Goal: Information Seeking & Learning: Find specific fact

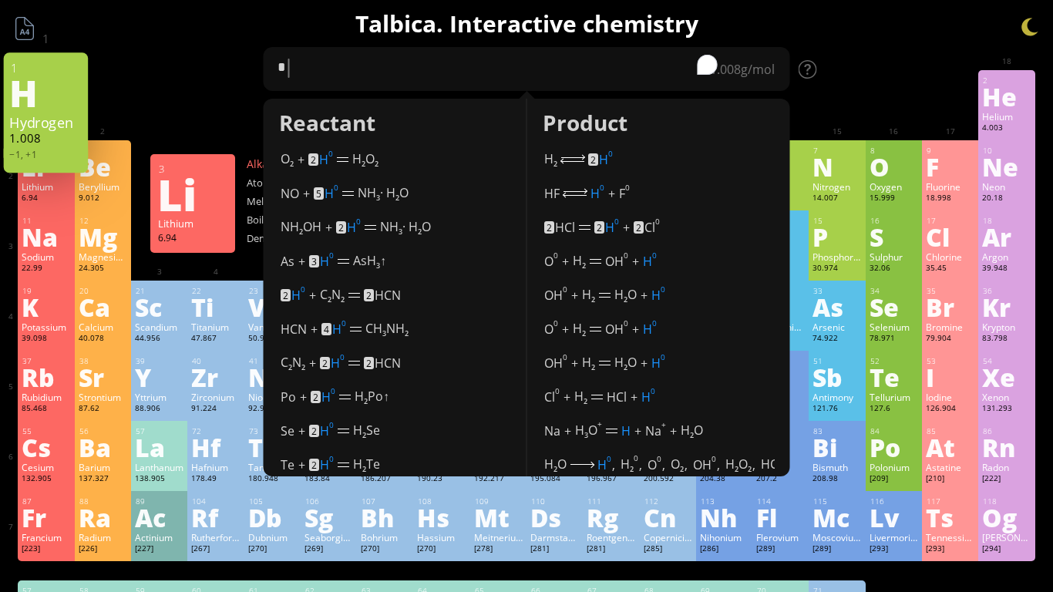
click at [49, 186] on div "Lithium" at bounding box center [46, 186] width 49 height 12
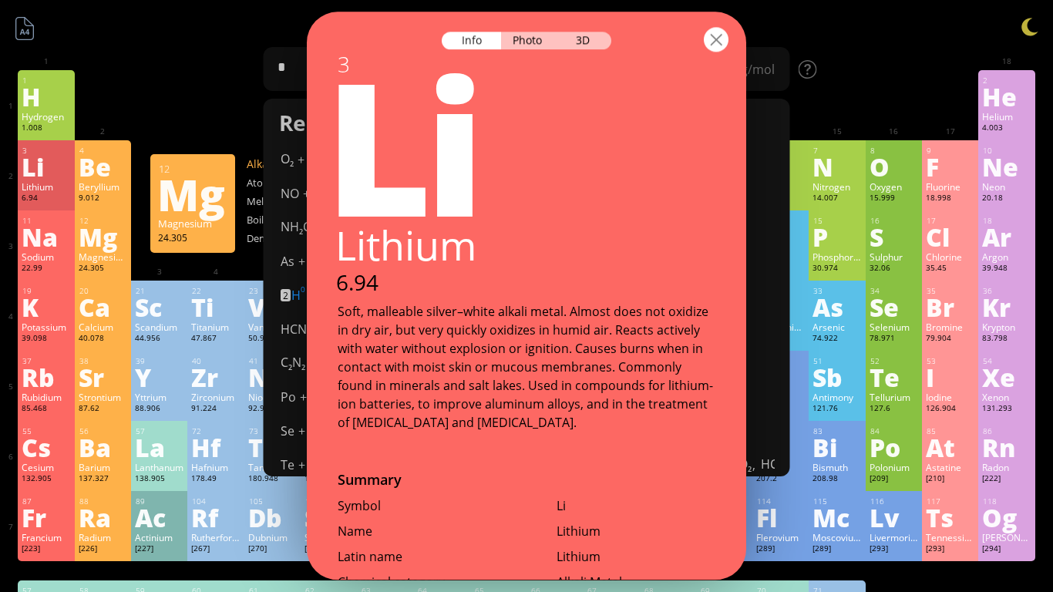
click at [714, 42] on div at bounding box center [716, 39] width 25 height 25
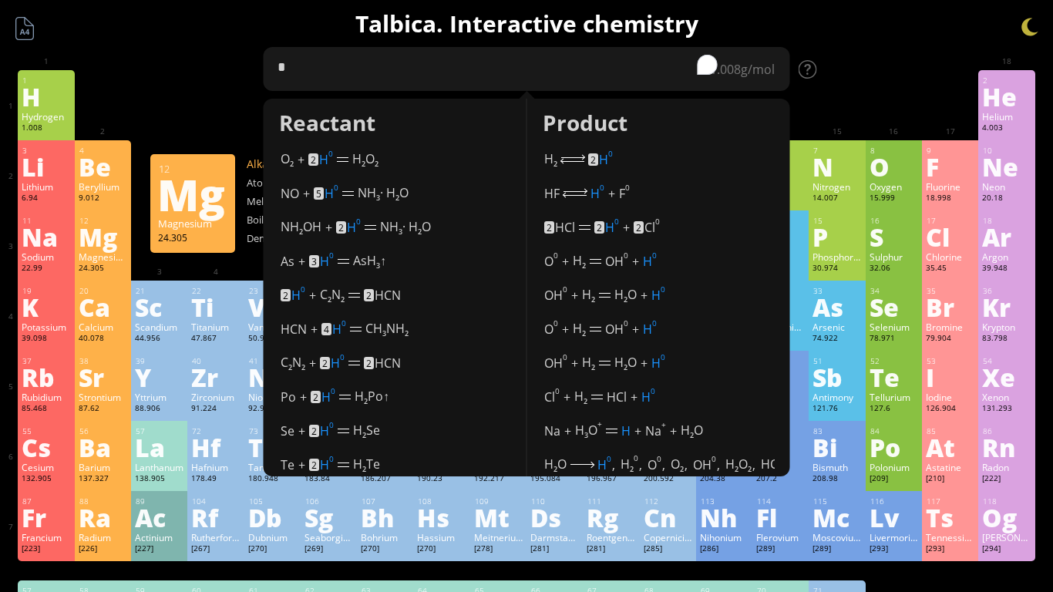
click at [674, 72] on textarea "*" at bounding box center [527, 69] width 526 height 44
click at [677, 73] on textarea "*" at bounding box center [527, 69] width 526 height 44
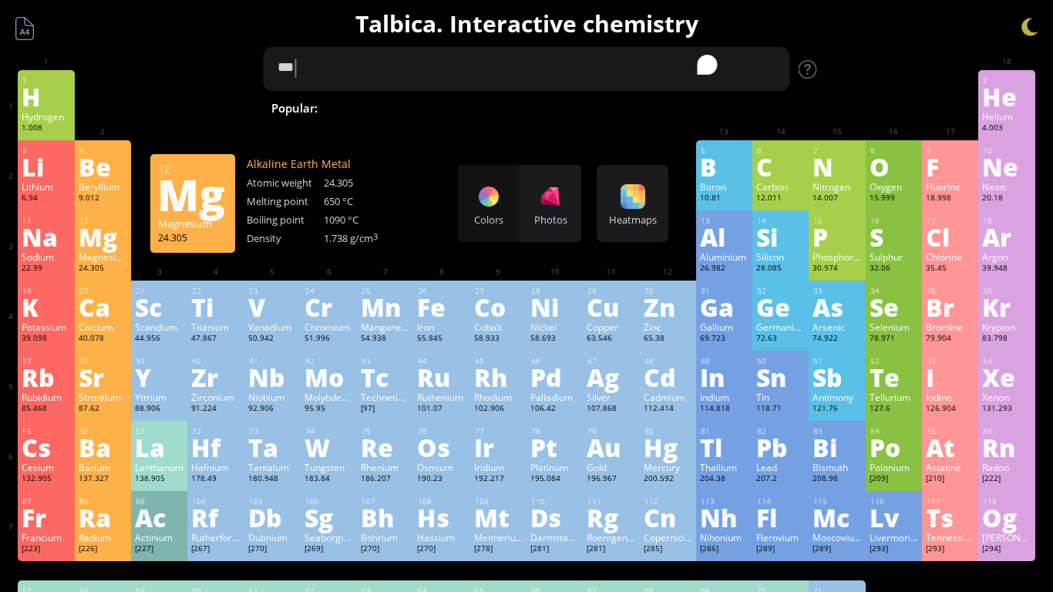
type textarea "****"
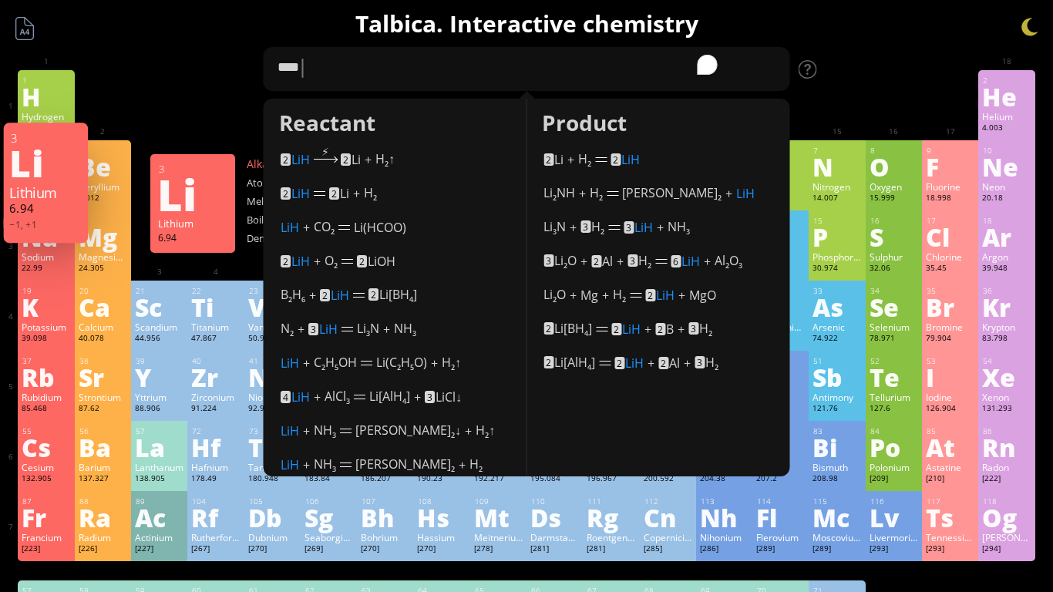
click at [37, 243] on div "−1, +1" at bounding box center [46, 231] width 85 height 25
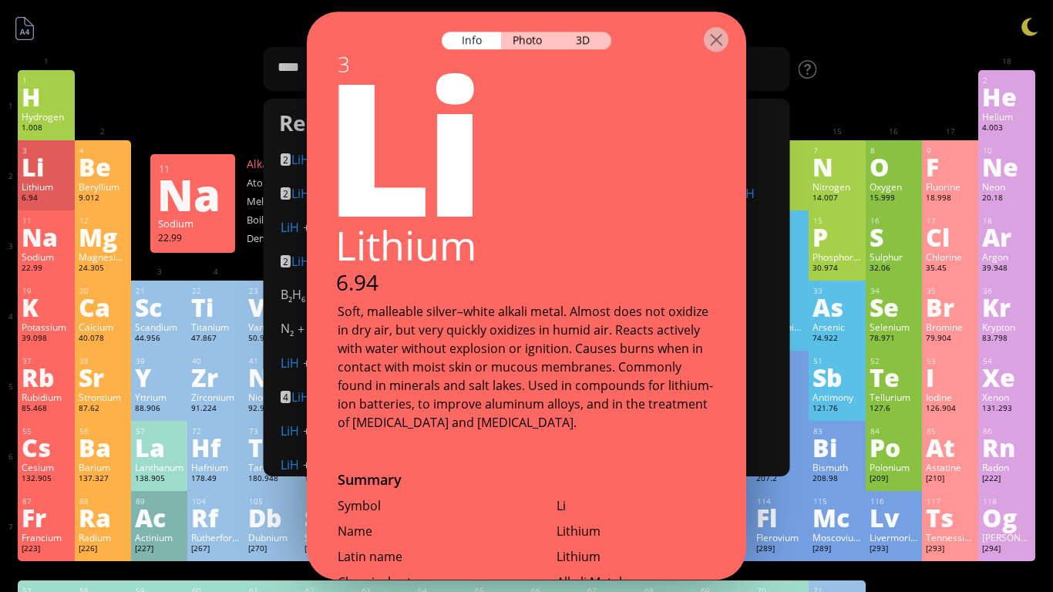
click at [38, 247] on div "Na" at bounding box center [46, 236] width 49 height 25
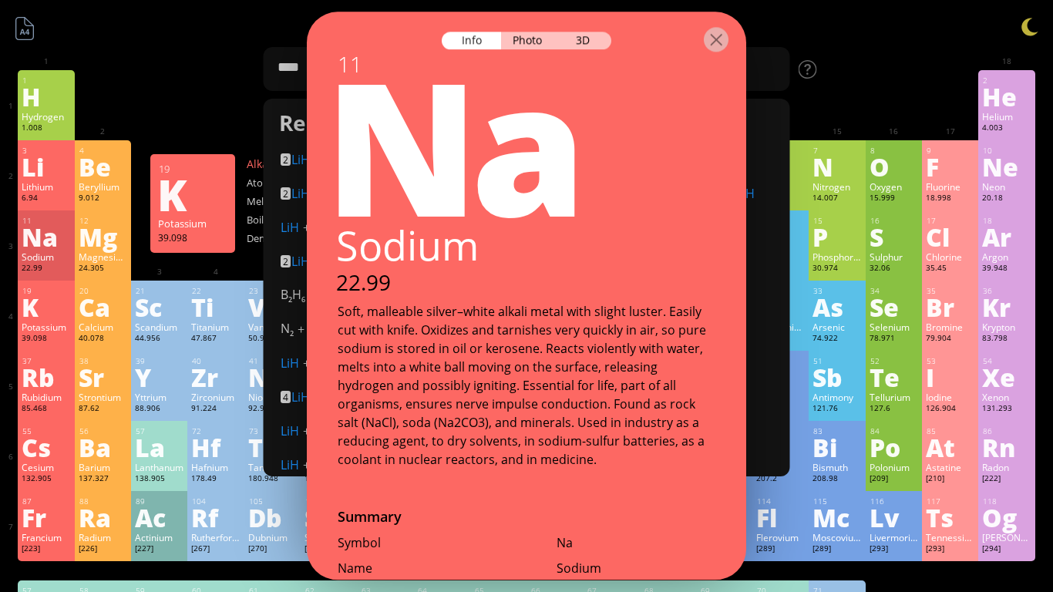
click at [42, 286] on div "19" at bounding box center [46, 291] width 48 height 10
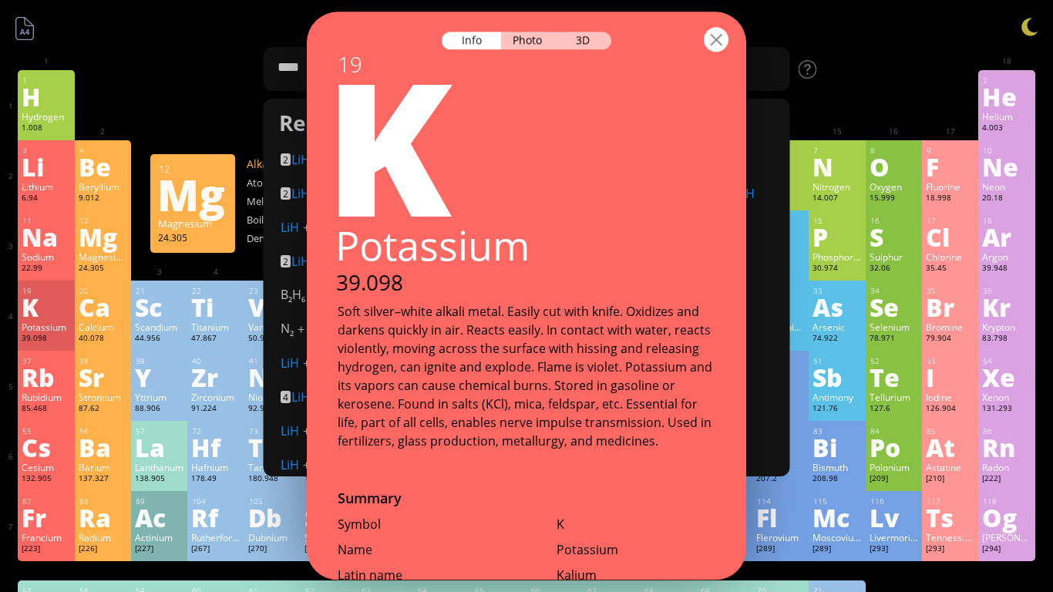
click at [716, 31] on div at bounding box center [716, 39] width 25 height 25
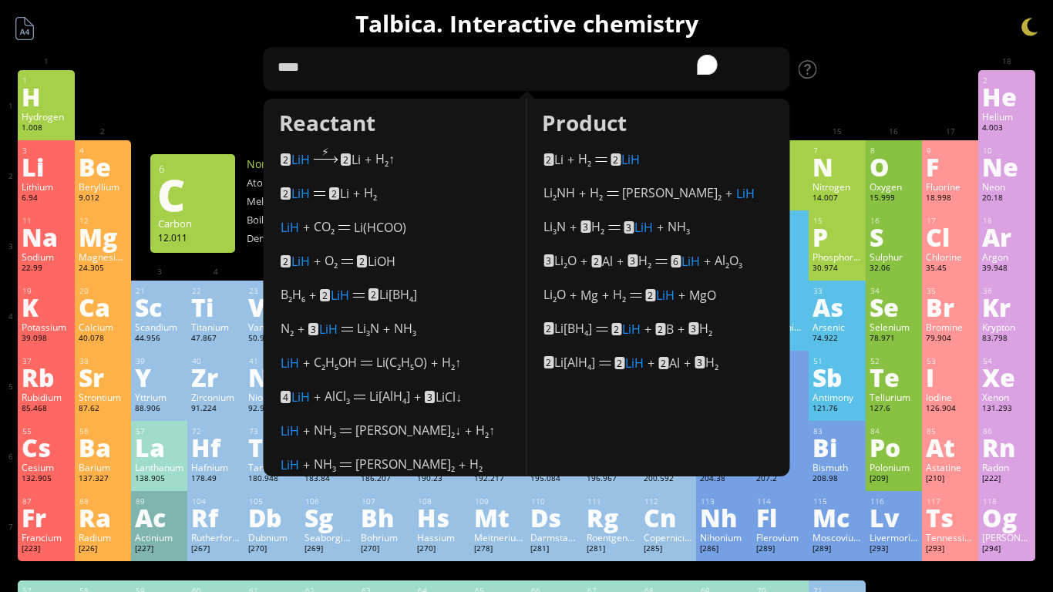
click at [217, 110] on div "1 H Hydrogen 1.008 −1, +1 −1, +1 -259.14 °C -252.87 °C 0.0899 g/l 1s 1 2 He Hel…" at bounding box center [526, 105] width 1016 height 70
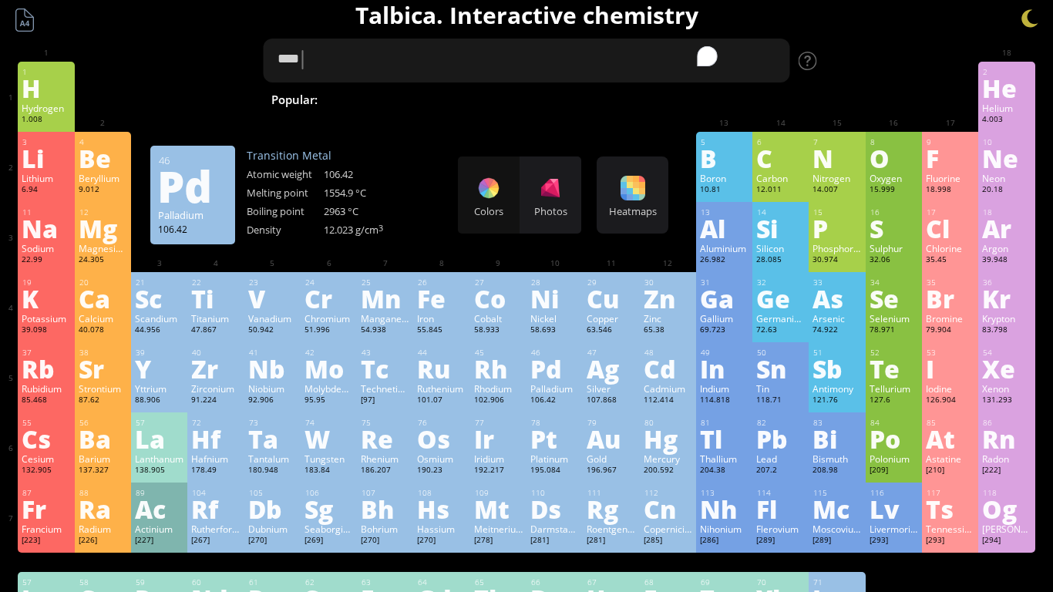
scroll to position [8, 0]
